Goal: Information Seeking & Learning: Learn about a topic

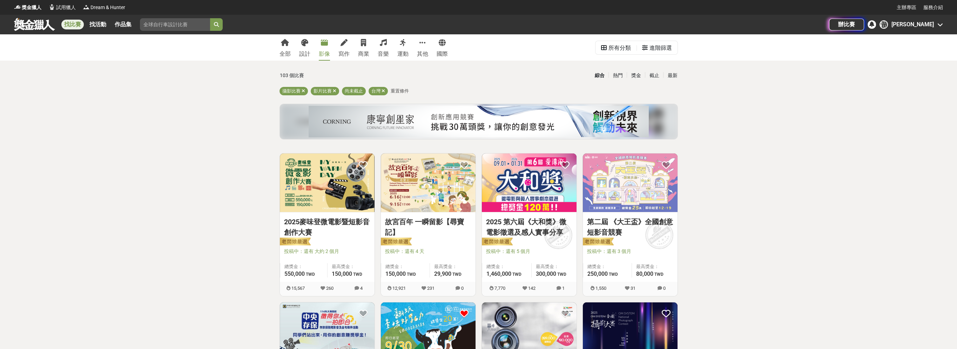
click at [926, 21] on div "[PERSON_NAME]" at bounding box center [912, 24] width 42 height 8
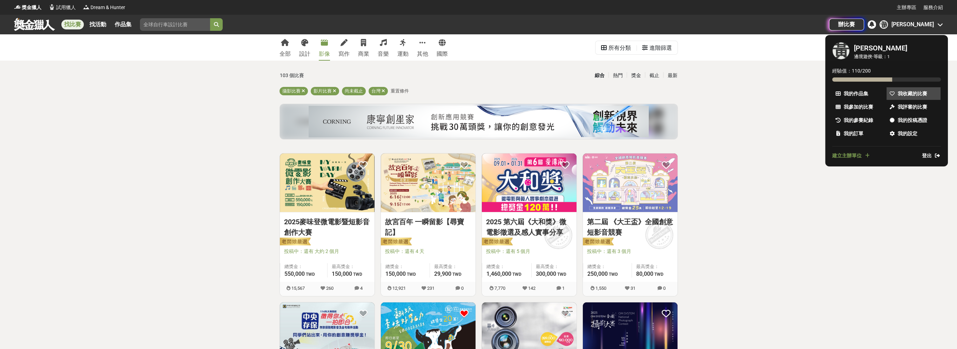
click at [902, 96] on span "我收藏的比賽" at bounding box center [911, 93] width 29 height 7
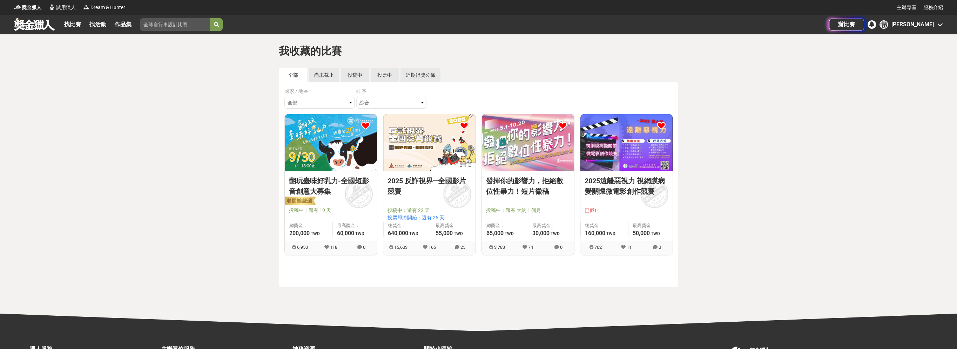
click at [428, 179] on link "2025 反詐視界—全國影片競賽" at bounding box center [429, 186] width 84 height 21
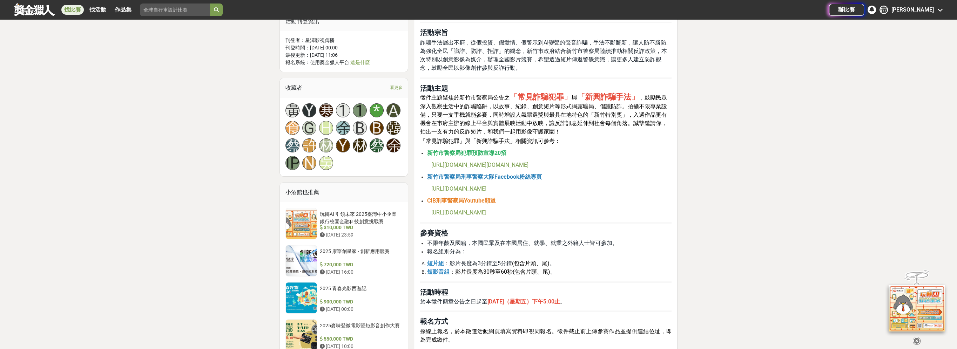
scroll to position [421, 0]
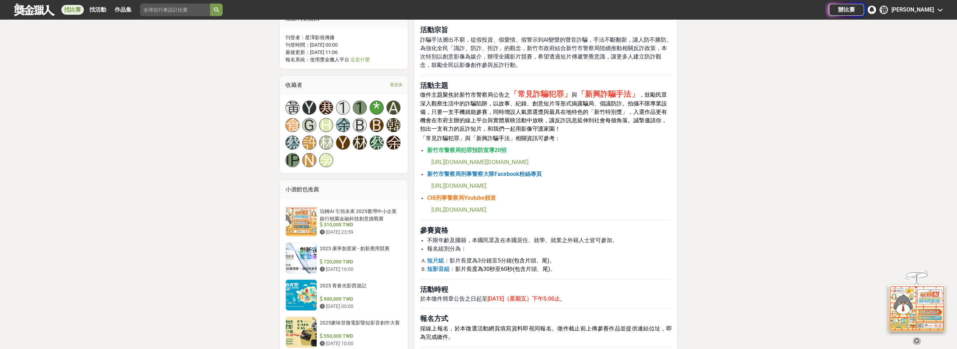
click at [510, 163] on span "[URL][DOMAIN_NAME][DOMAIN_NAME]" at bounding box center [479, 162] width 97 height 7
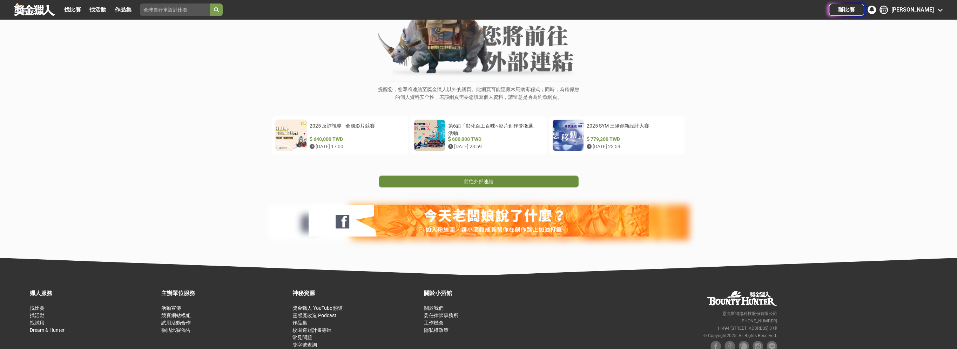
scroll to position [53, 0]
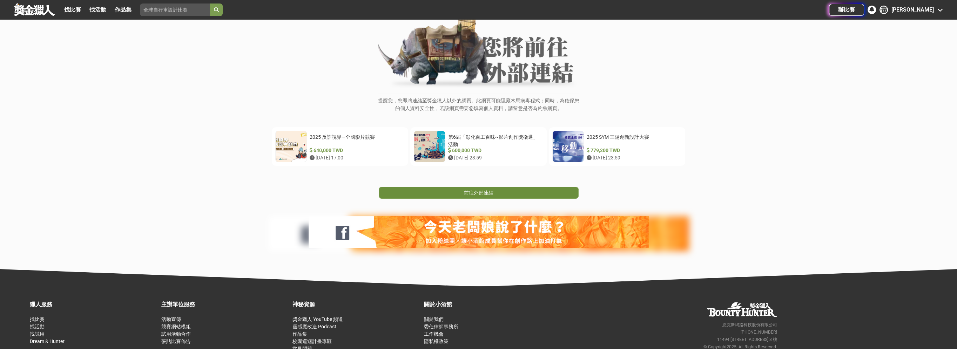
click at [468, 194] on span "前往外部連結" at bounding box center [478, 193] width 29 height 6
